Goal: Communication & Community: Answer question/provide support

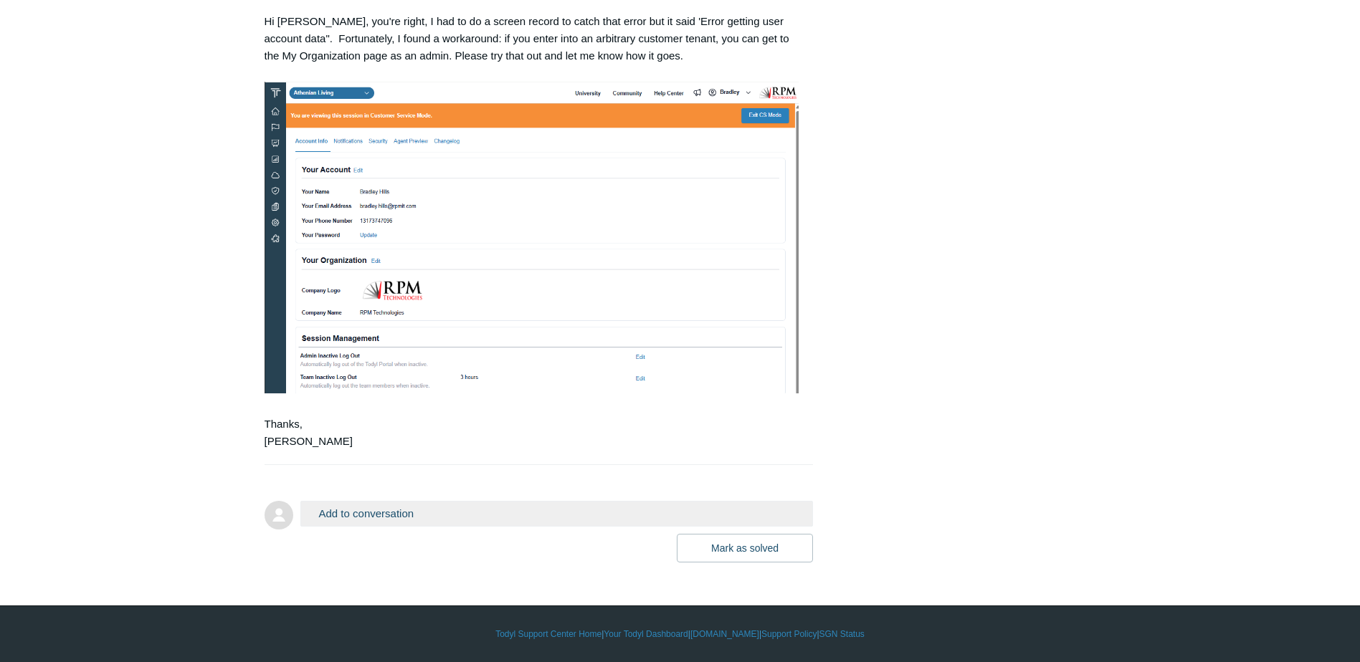
scroll to position [777, 0]
click at [447, 519] on button "Add to conversation" at bounding box center [556, 513] width 513 height 25
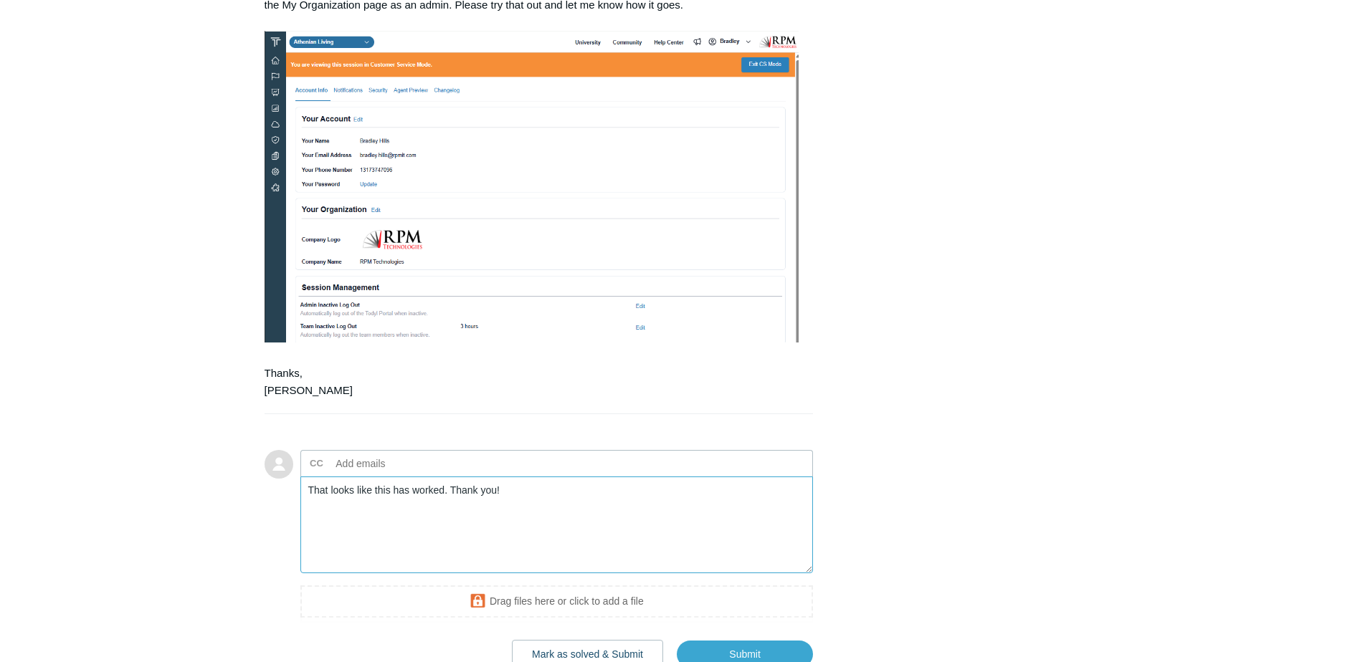
scroll to position [934, 0]
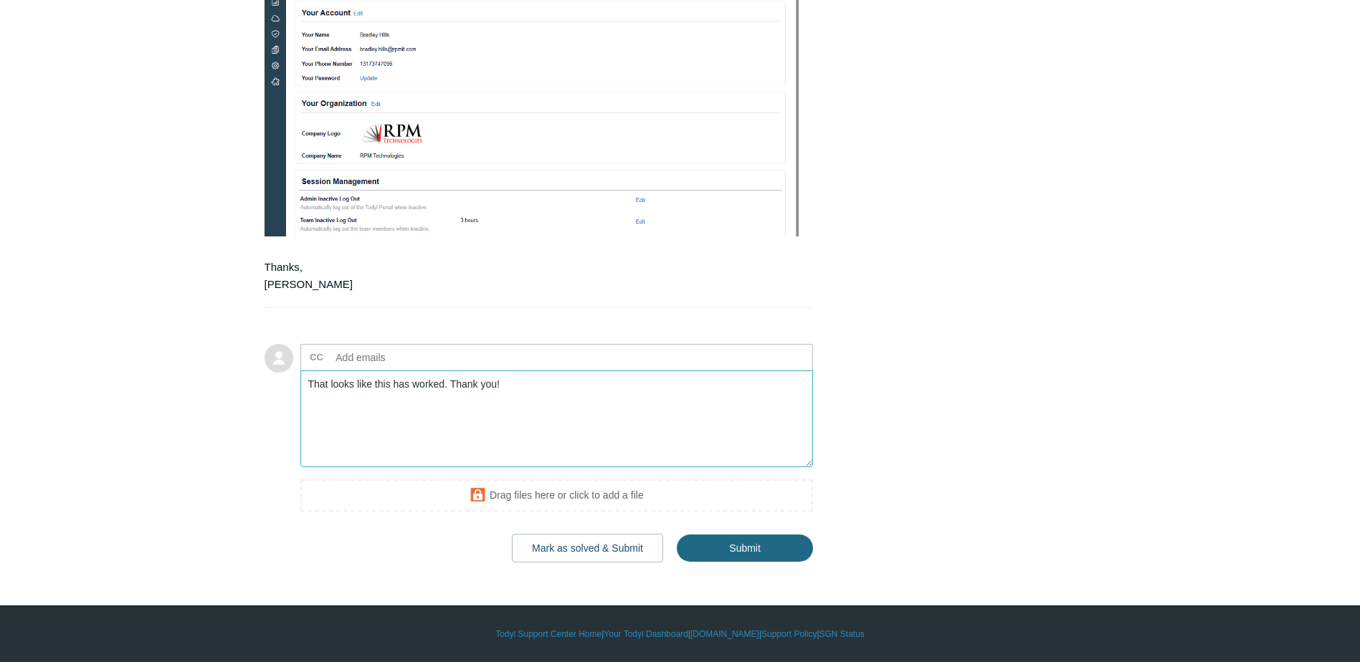
type textarea "That looks like this has worked. Thank you!"
click at [704, 546] on input "Submit" at bounding box center [745, 548] width 136 height 29
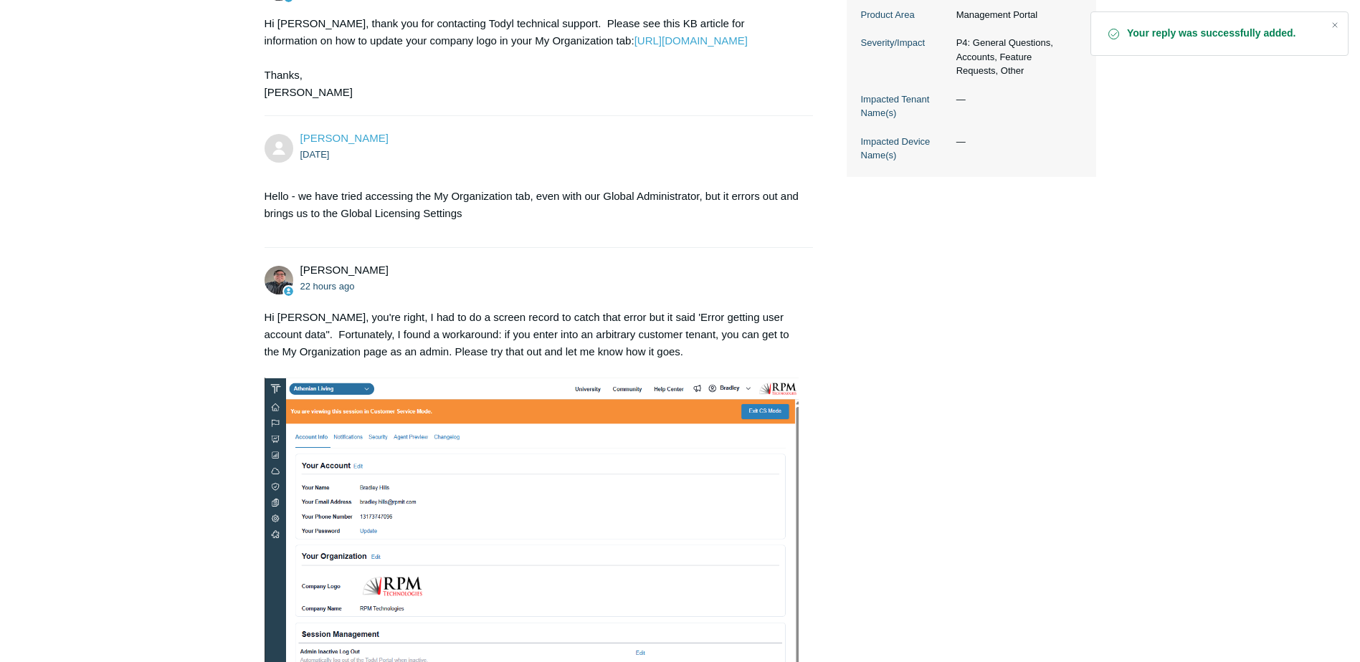
scroll to position [892, 0]
